Goal: Information Seeking & Learning: Learn about a topic

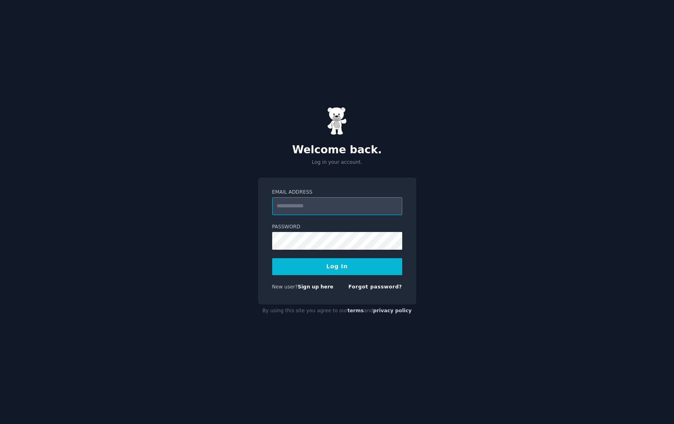
type input "**********"
click at [327, 262] on button "Log In" at bounding box center [337, 266] width 130 height 17
type input "**********"
drag, startPoint x: 340, startPoint y: 271, endPoint x: 330, endPoint y: 264, distance: 12.2
click at [339, 271] on button "Log In" at bounding box center [337, 266] width 130 height 17
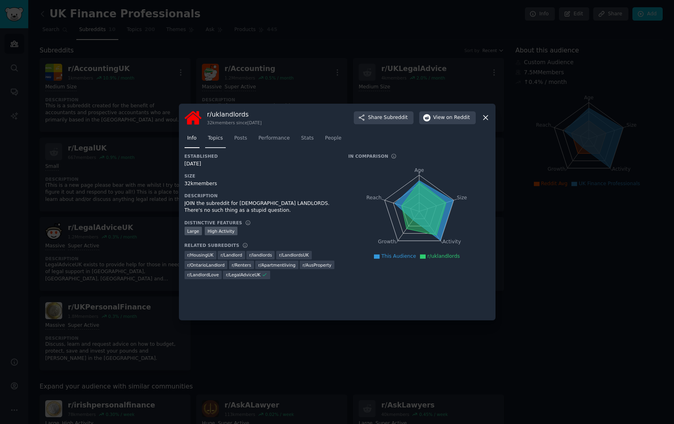
click at [214, 139] on span "Topics" at bounding box center [215, 138] width 15 height 7
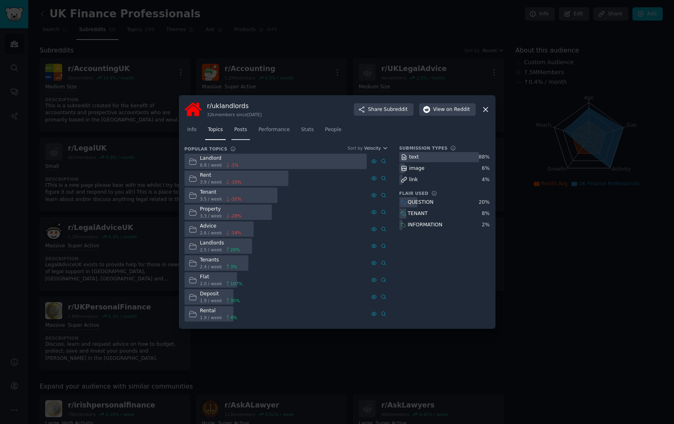
click at [239, 130] on span "Posts" at bounding box center [240, 129] width 13 height 7
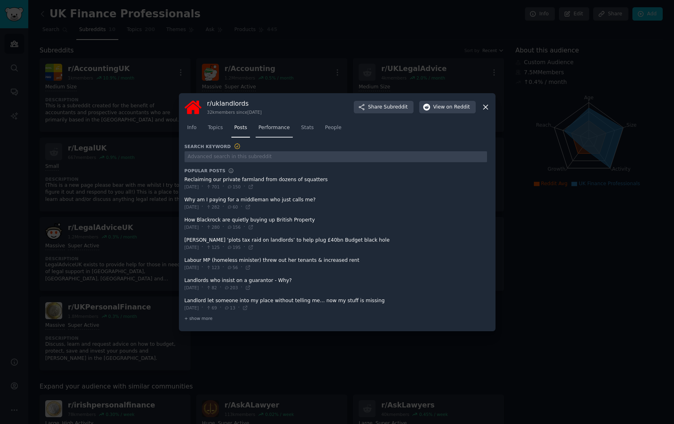
click at [276, 128] on span "Performance" at bounding box center [273, 127] width 31 height 7
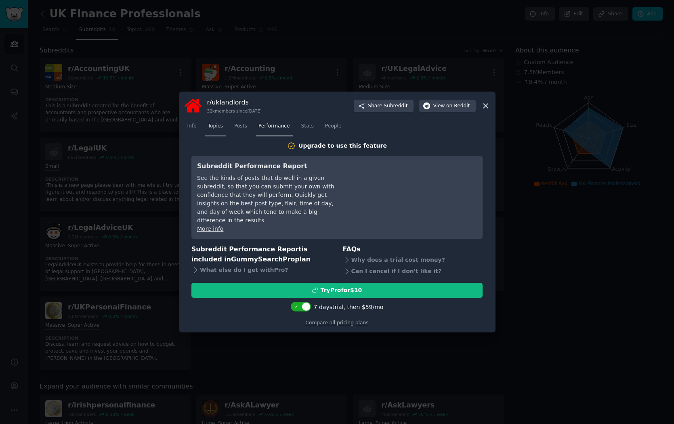
click at [218, 130] on span "Topics" at bounding box center [215, 126] width 15 height 7
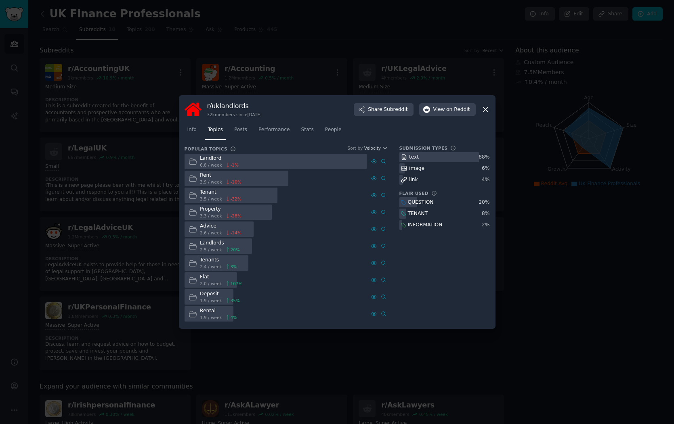
click at [225, 106] on h3 "r/ uklandlords" at bounding box center [234, 106] width 54 height 8
click at [450, 104] on button "View on Reddit" at bounding box center [447, 109] width 57 height 13
drag, startPoint x: 483, startPoint y: 110, endPoint x: 286, endPoint y: 17, distance: 217.4
click at [483, 110] on icon at bounding box center [485, 109] width 8 height 8
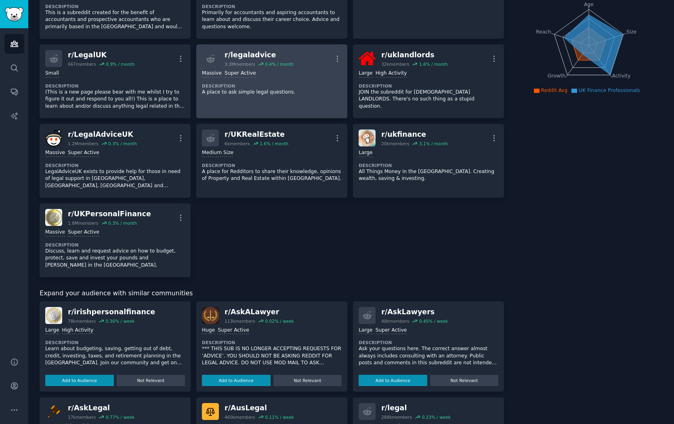
scroll to position [100, 0]
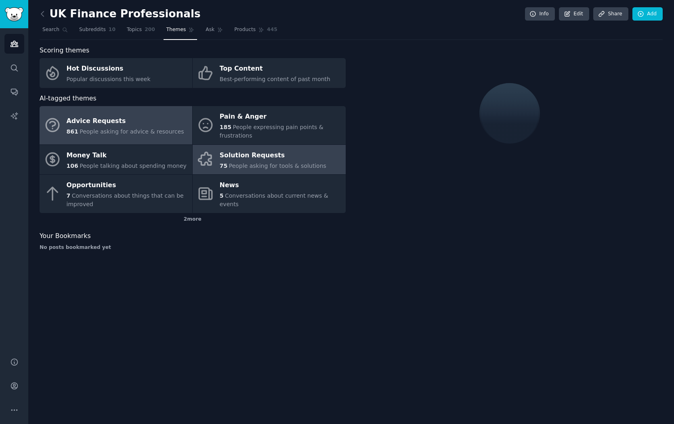
click at [125, 126] on div "Advice Requests" at bounding box center [125, 121] width 117 height 13
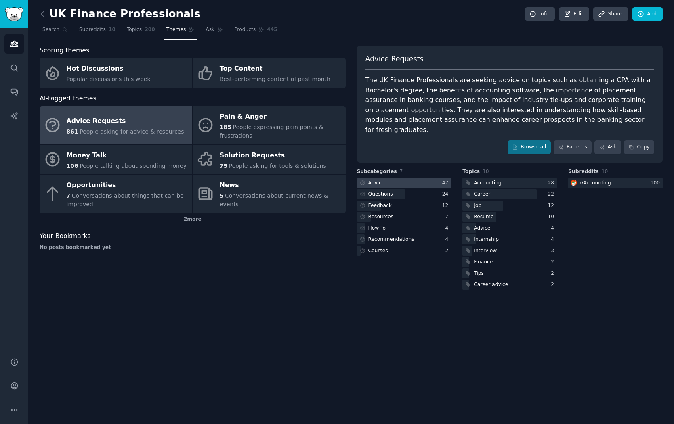
click at [384, 178] on div "Advice" at bounding box center [371, 183] width 29 height 10
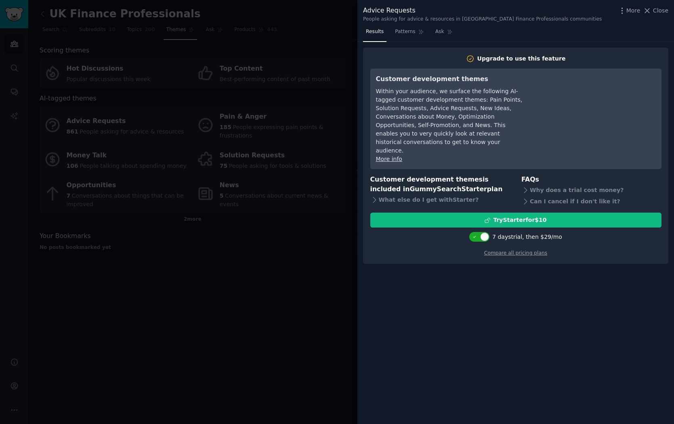
click at [657, 10] on span "Close" at bounding box center [660, 10] width 15 height 8
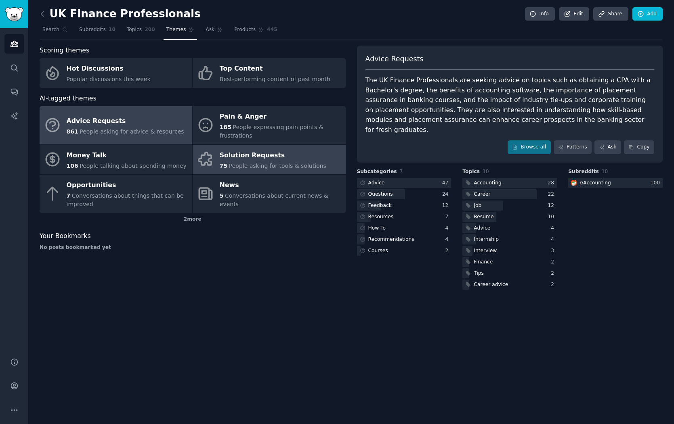
click at [253, 152] on div "Solution Requests" at bounding box center [273, 155] width 107 height 13
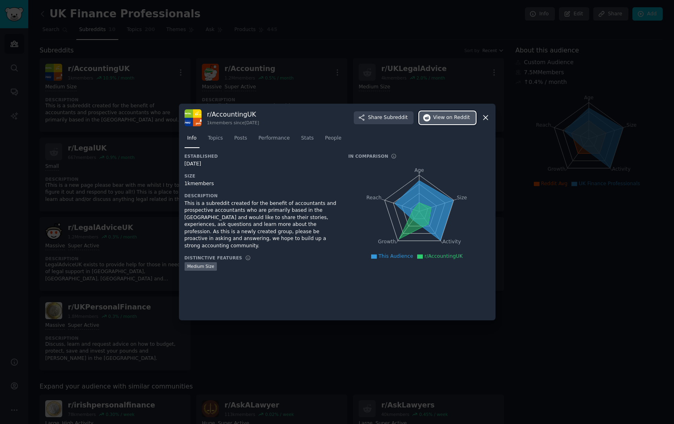
click at [454, 117] on span "on Reddit" at bounding box center [457, 117] width 23 height 7
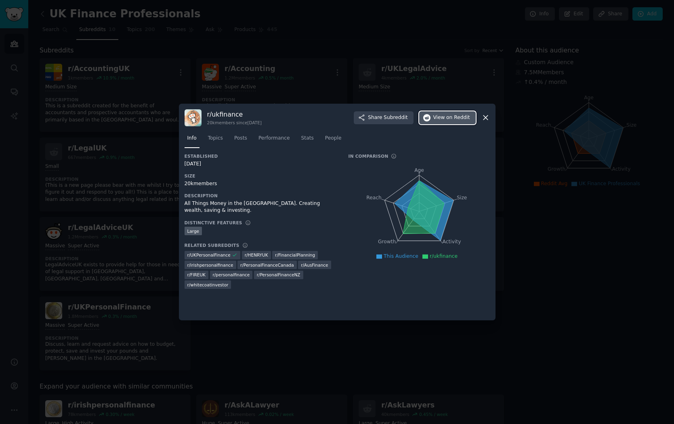
drag, startPoint x: 441, startPoint y: 118, endPoint x: 434, endPoint y: 115, distance: 7.4
click at [440, 117] on span "View on Reddit" at bounding box center [451, 117] width 37 height 7
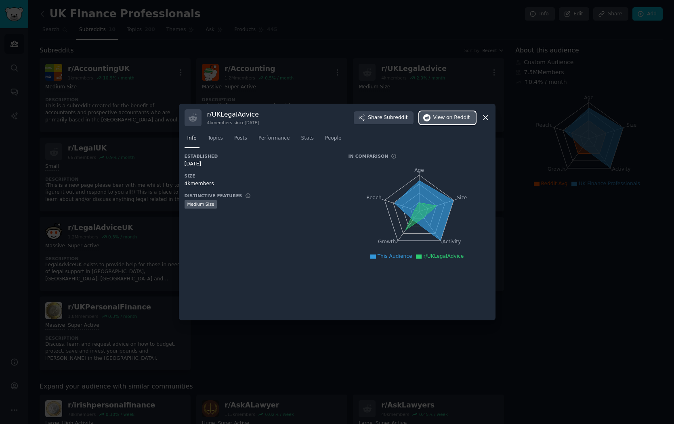
click at [454, 115] on span "on Reddit" at bounding box center [457, 117] width 23 height 7
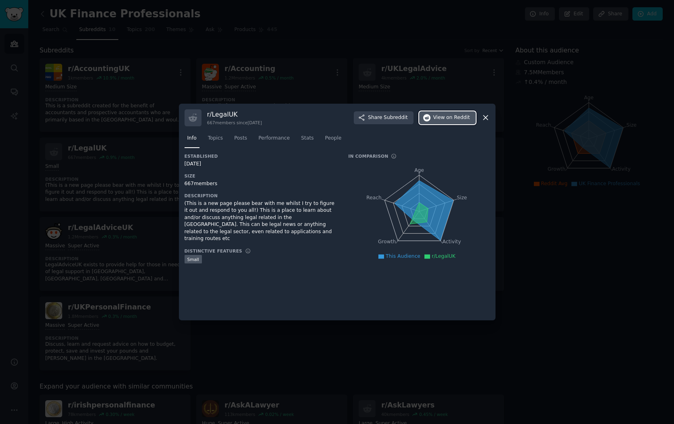
click at [443, 119] on span "View on Reddit" at bounding box center [451, 117] width 37 height 7
click at [454, 119] on span "on Reddit" at bounding box center [457, 117] width 23 height 7
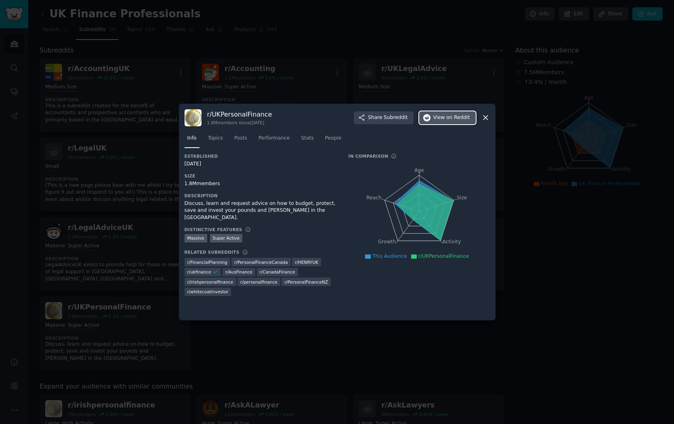
drag, startPoint x: 442, startPoint y: 118, endPoint x: 430, endPoint y: 113, distance: 13.0
click at [441, 118] on span "View on Reddit" at bounding box center [451, 117] width 37 height 7
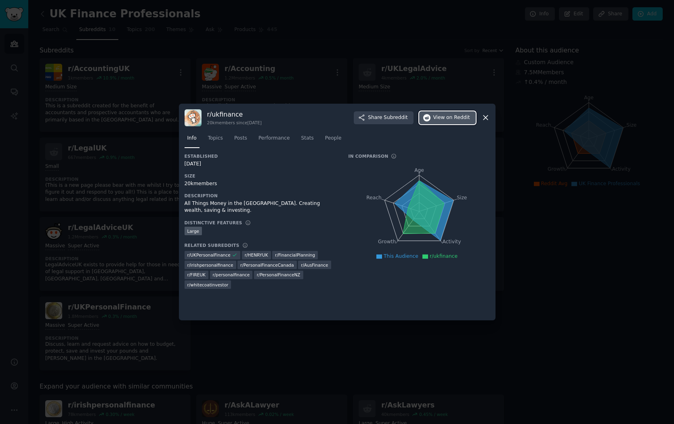
click at [444, 119] on span "View on Reddit" at bounding box center [451, 117] width 37 height 7
